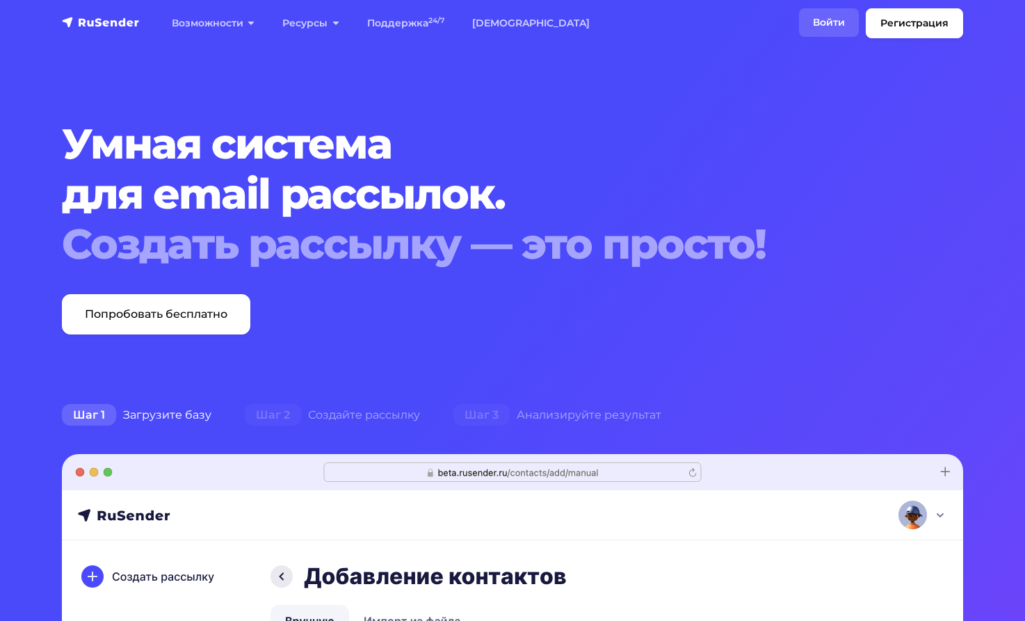
click at [828, 18] on link "Войти" at bounding box center [829, 22] width 60 height 29
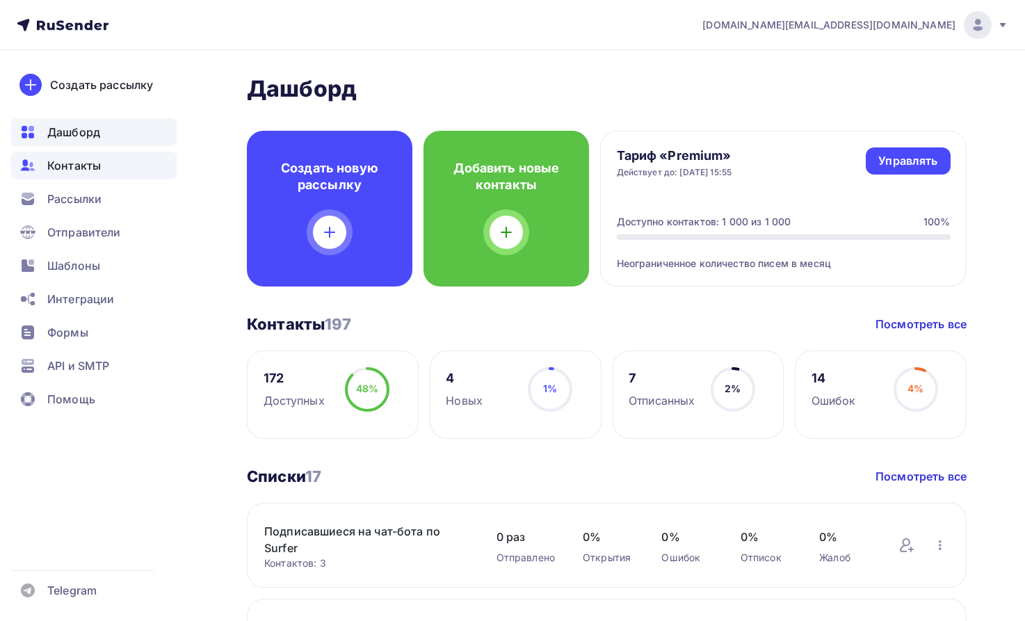
click at [93, 166] on span "Контакты" at bounding box center [74, 165] width 54 height 17
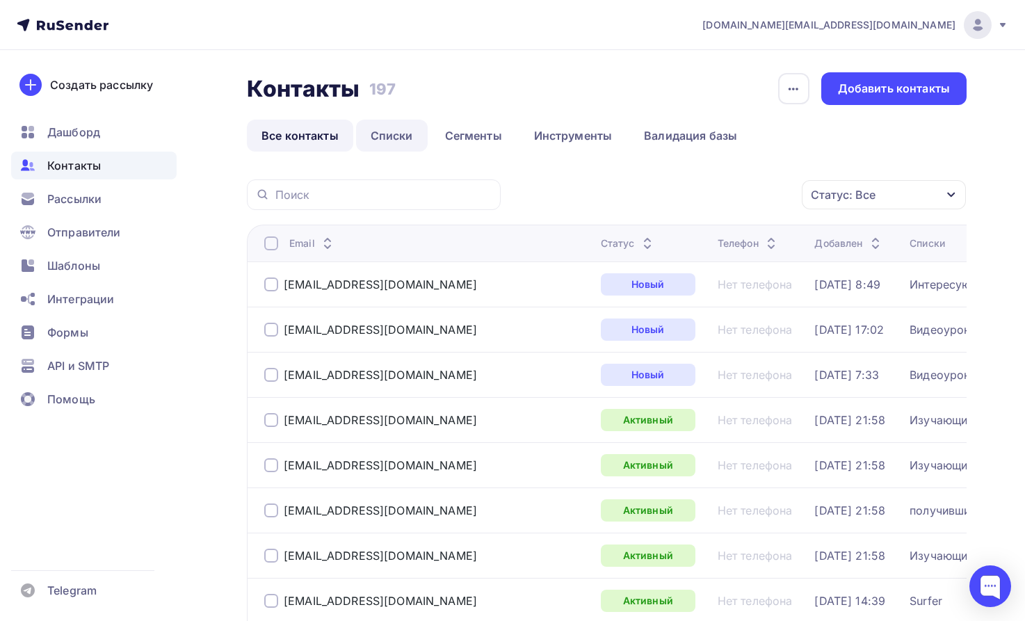
click at [409, 134] on link "Списки" at bounding box center [392, 136] width 72 height 32
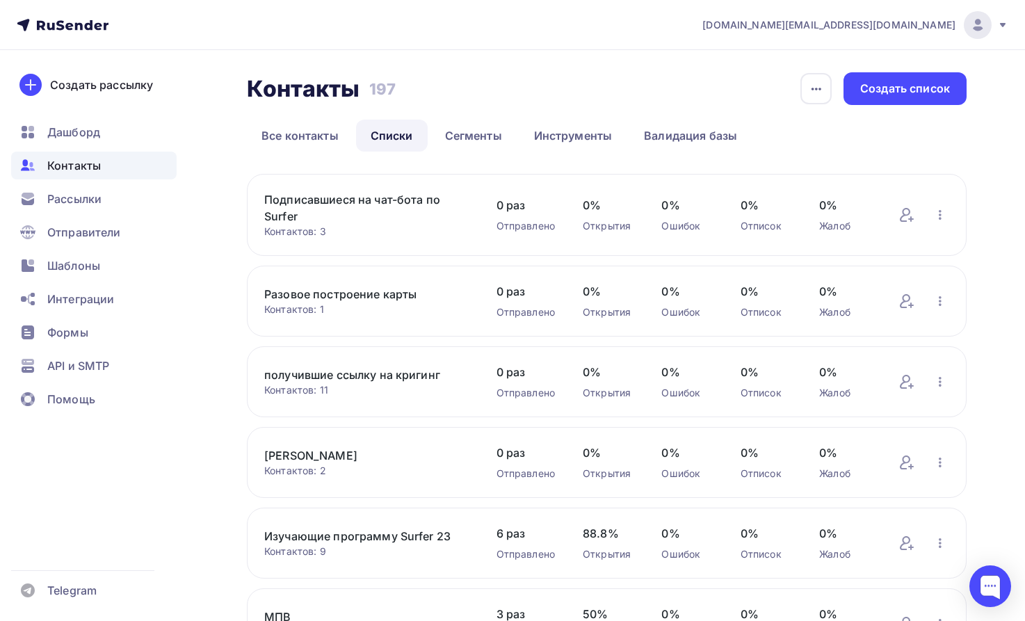
click at [325, 202] on link "Подписавшиеся на чат-бота по Surfer" at bounding box center [366, 207] width 205 height 33
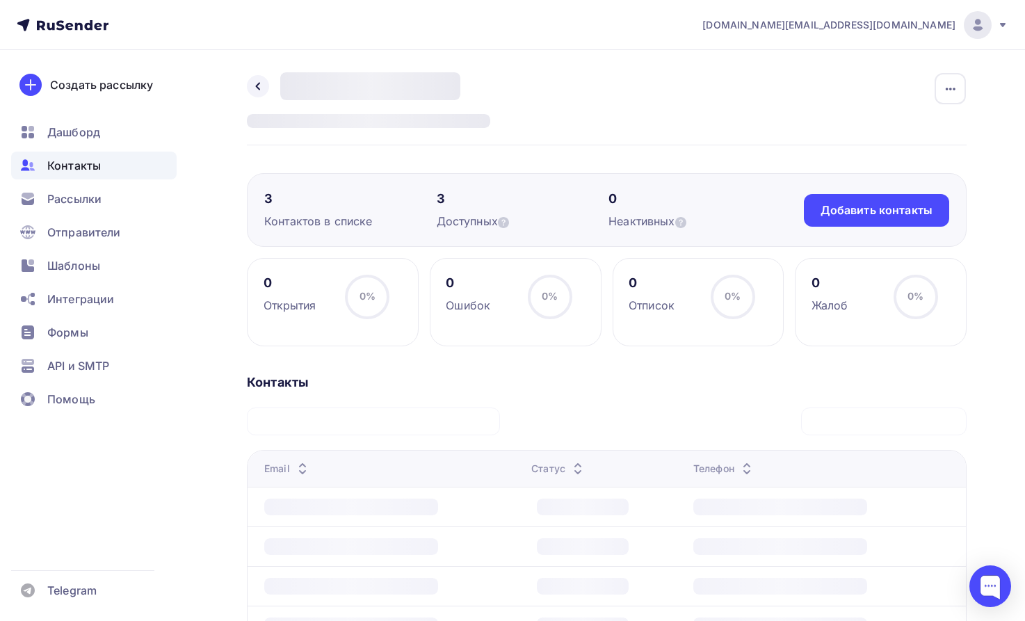
click at [271, 195] on div "3" at bounding box center [350, 199] width 173 height 17
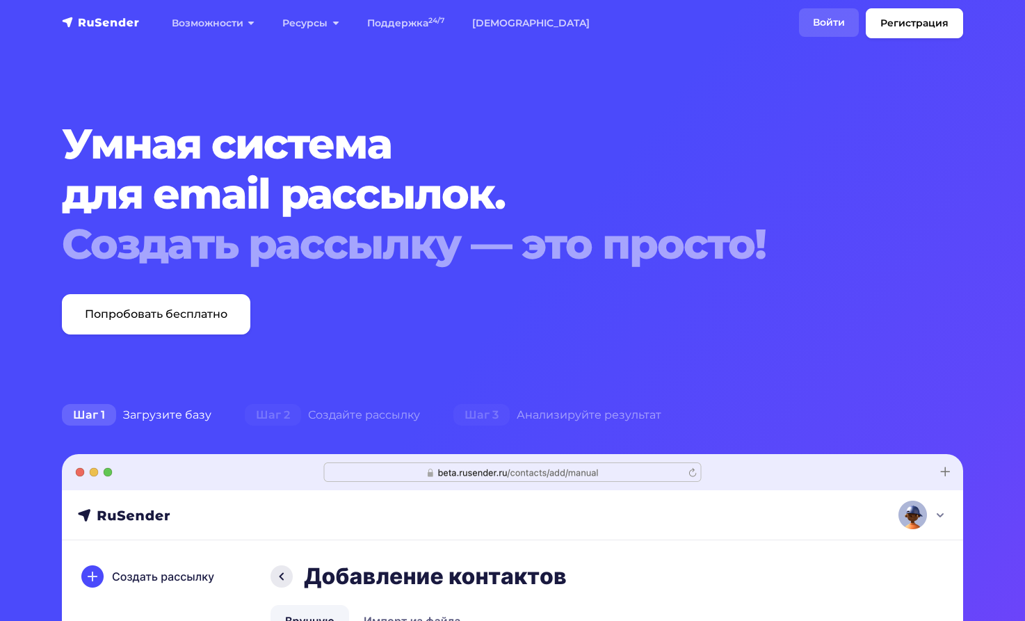
click at [822, 17] on link "Войти" at bounding box center [829, 22] width 60 height 29
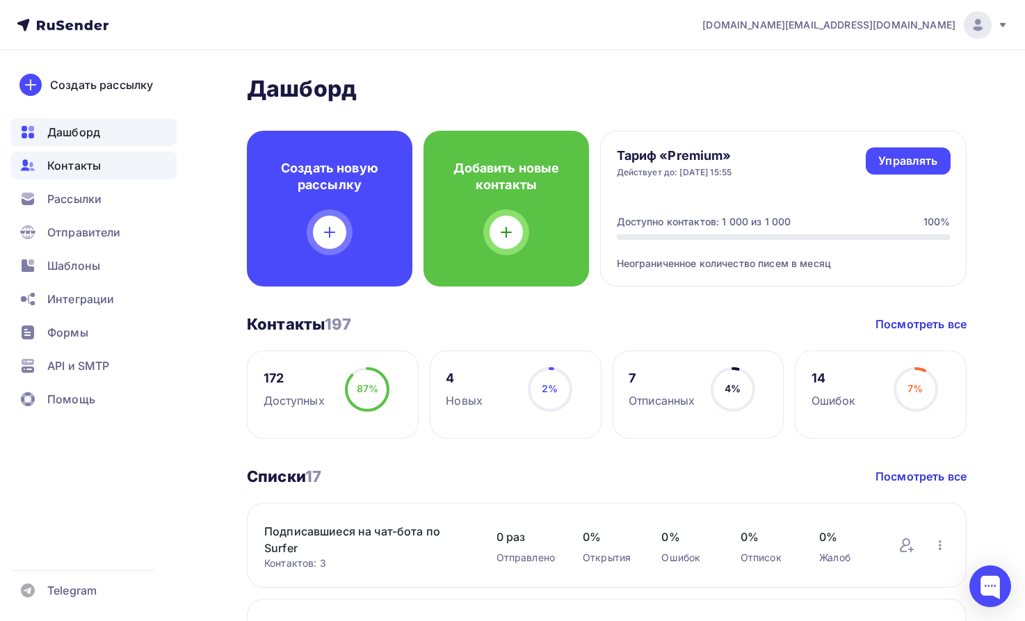
click at [87, 162] on span "Контакты" at bounding box center [74, 165] width 54 height 17
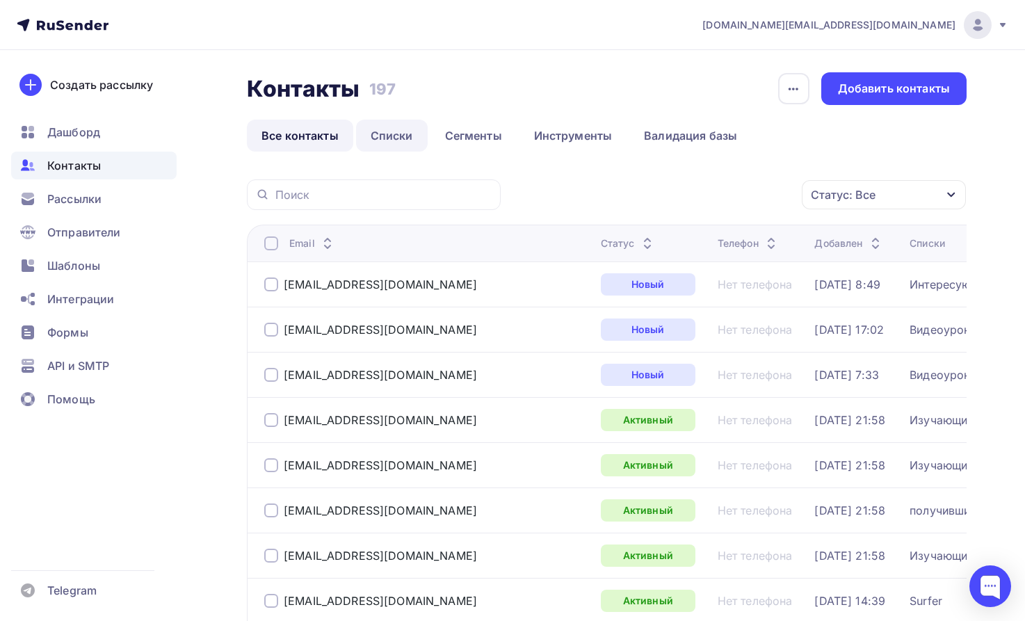
click at [379, 135] on link "Списки" at bounding box center [392, 136] width 72 height 32
